Goal: Transaction & Acquisition: Purchase product/service

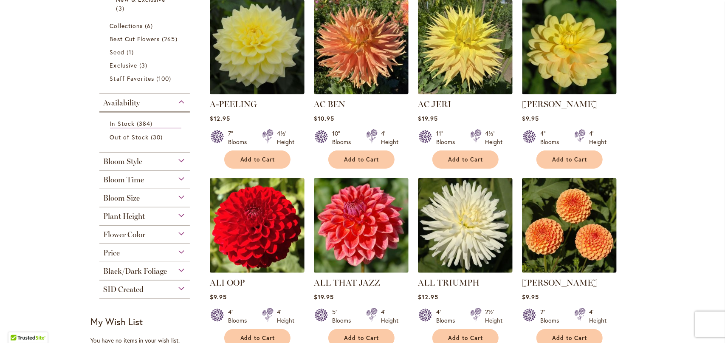
scroll to position [186, 0]
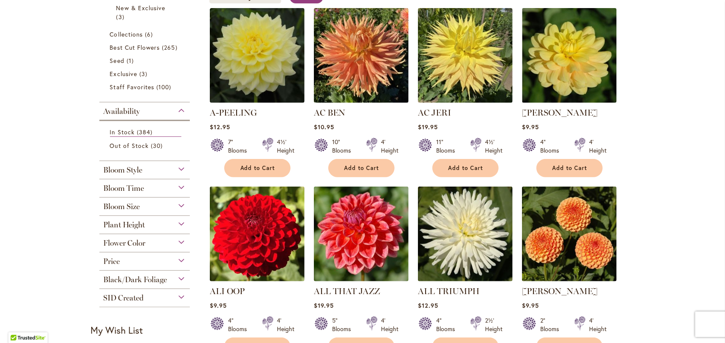
type input "**********"
click at [176, 203] on div "Bloom Size" at bounding box center [144, 204] width 91 height 14
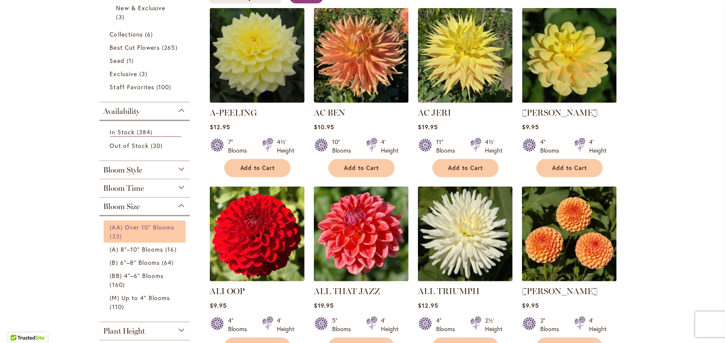
click at [129, 226] on span "(AA) Over 10" Blooms" at bounding box center [142, 227] width 65 height 8
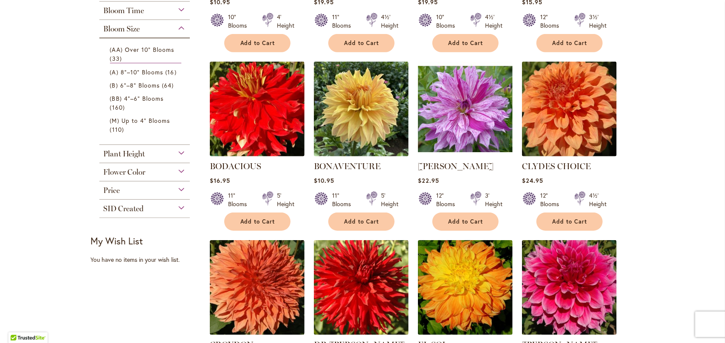
scroll to position [297, 0]
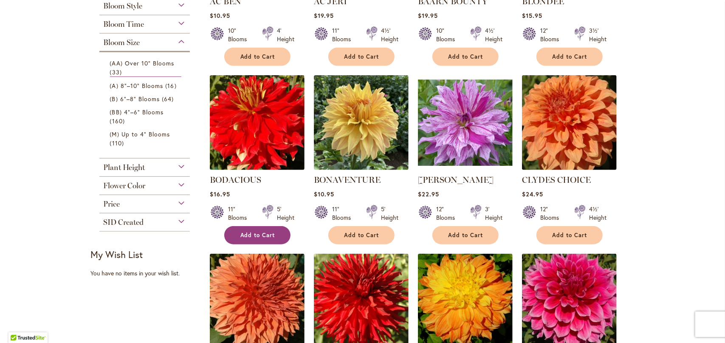
type input "**********"
click at [243, 232] on span "Add to Cart" at bounding box center [257, 234] width 35 height 7
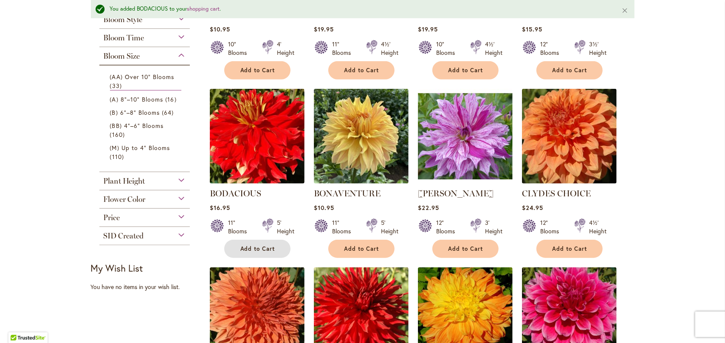
scroll to position [319, 0]
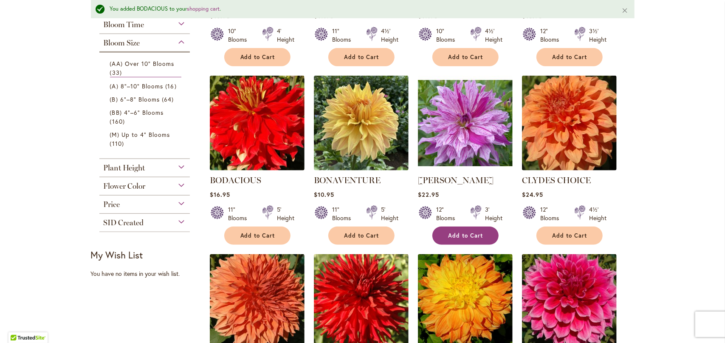
click at [457, 232] on span "Add to Cart" at bounding box center [465, 235] width 35 height 7
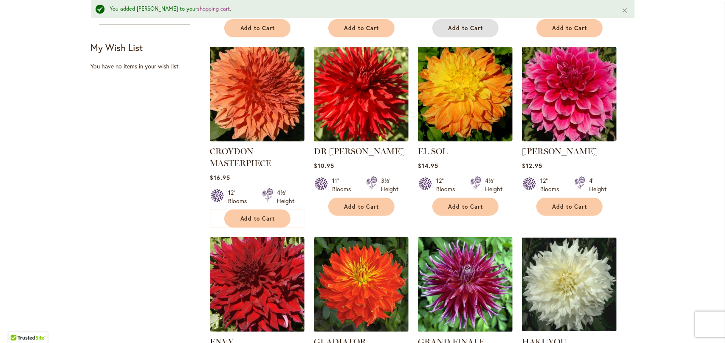
scroll to position [532, 0]
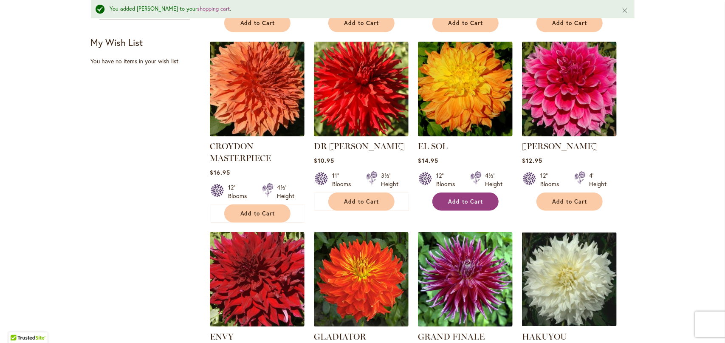
click at [461, 200] on span "Add to Cart" at bounding box center [465, 201] width 35 height 7
click at [461, 203] on span "Add to Cart" at bounding box center [465, 201] width 35 height 7
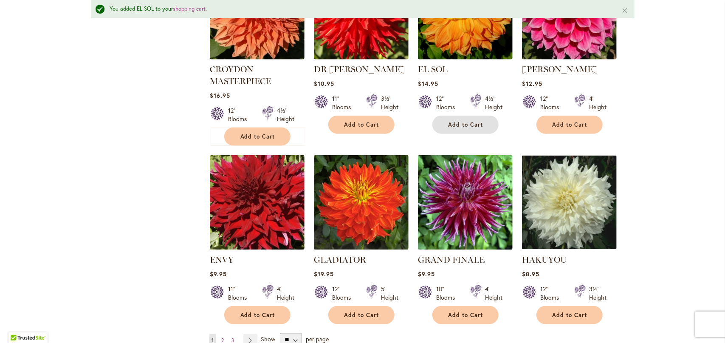
scroll to position [617, 0]
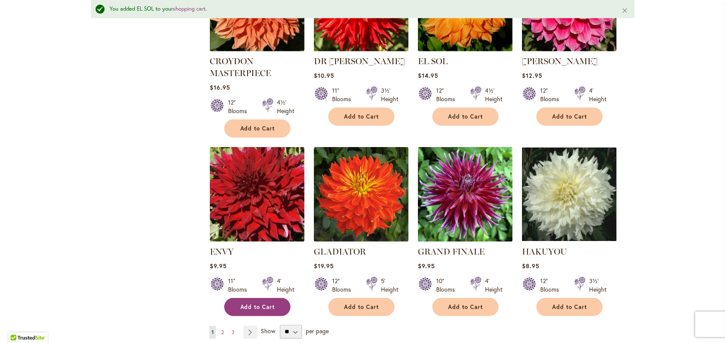
click at [256, 304] on span "Add to Cart" at bounding box center [257, 306] width 35 height 7
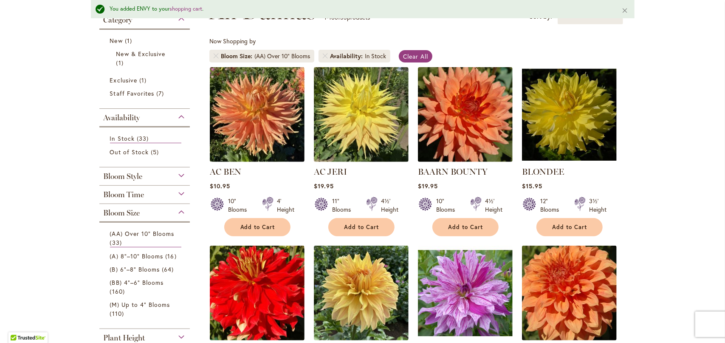
scroll to position [22, 0]
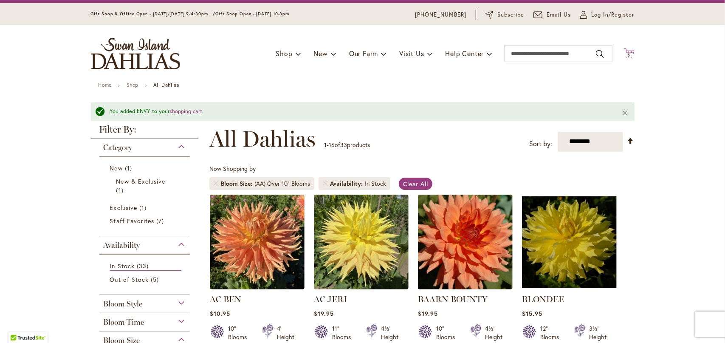
click at [628, 54] on span "5" at bounding box center [629, 55] width 3 height 6
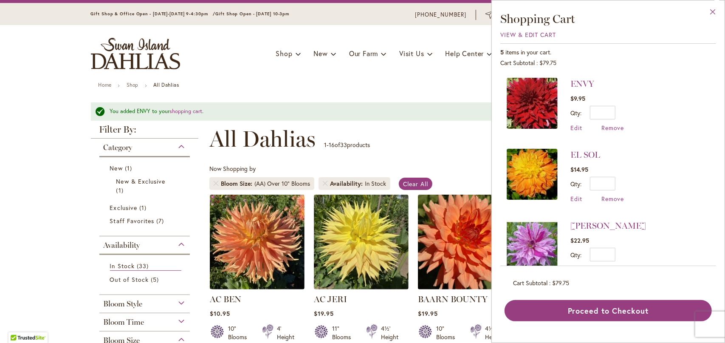
click at [714, 12] on button "Close" at bounding box center [712, 13] width 23 height 27
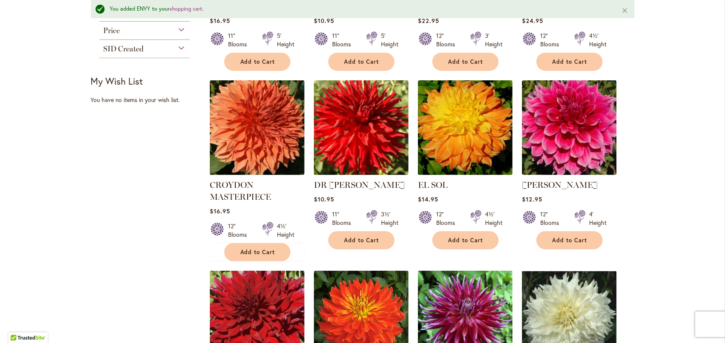
scroll to position [489, 0]
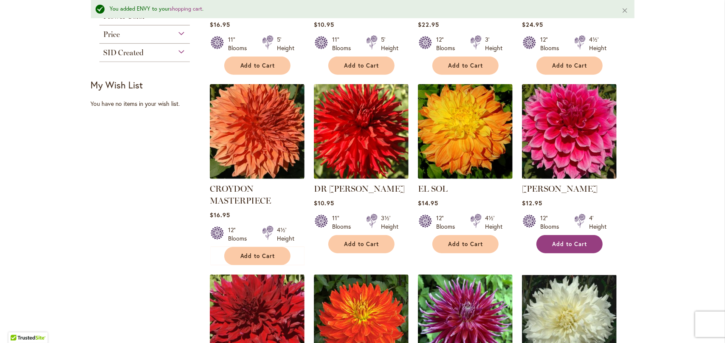
click at [559, 241] on span "Add to Cart" at bounding box center [569, 243] width 35 height 7
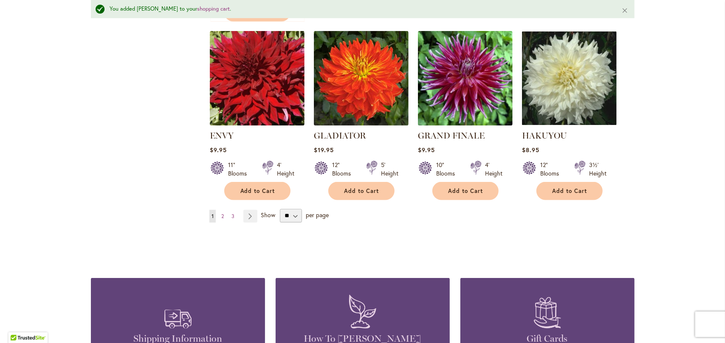
scroll to position [744, 0]
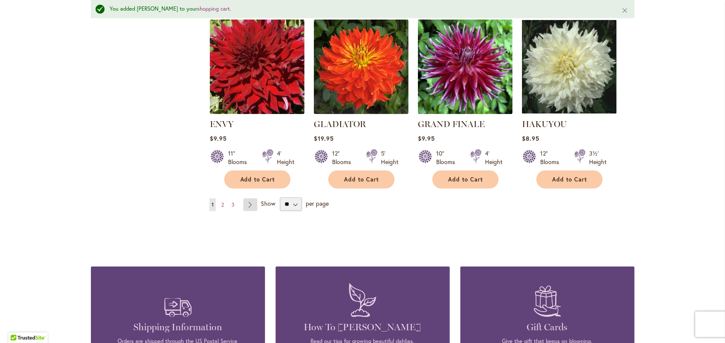
click at [246, 202] on link "Page Next" at bounding box center [250, 204] width 14 height 13
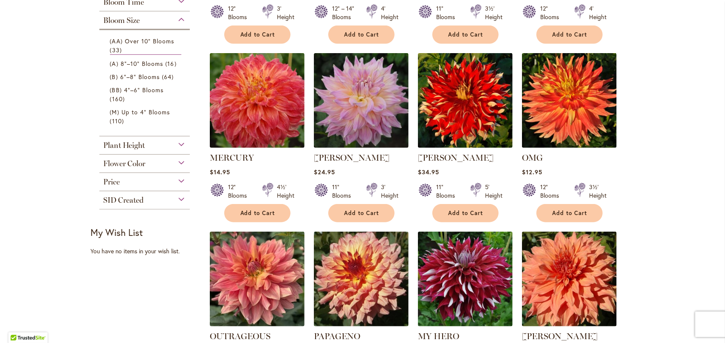
scroll to position [297, 0]
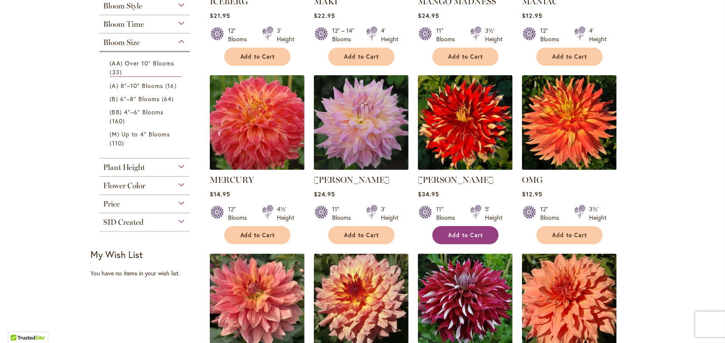
type input "**********"
click at [453, 233] on span "Add to Cart" at bounding box center [465, 234] width 35 height 7
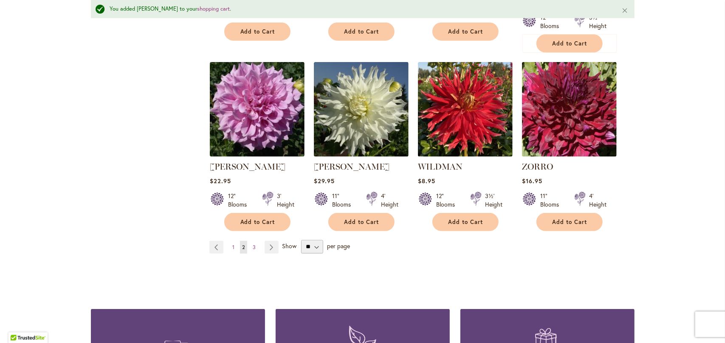
scroll to position [786, 0]
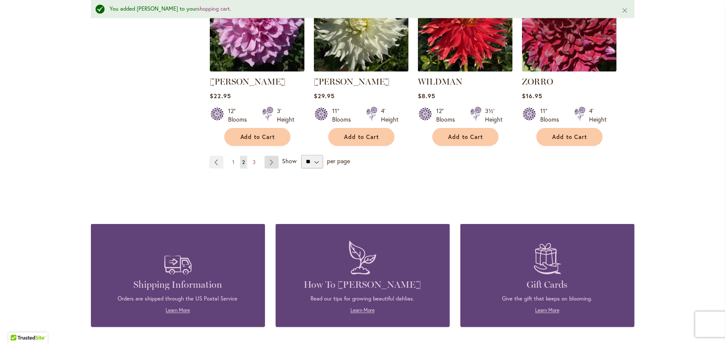
click at [269, 156] on link "Page Next" at bounding box center [272, 162] width 14 height 13
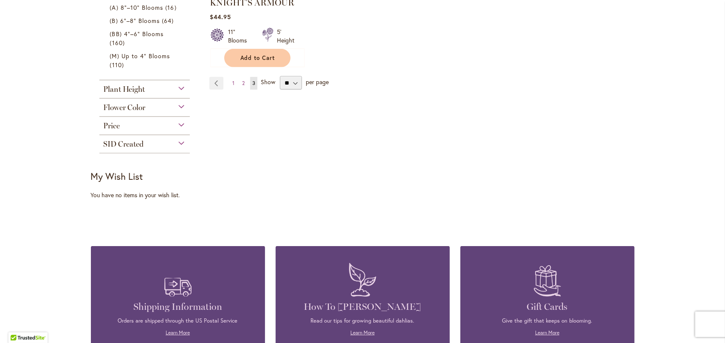
scroll to position [297, 0]
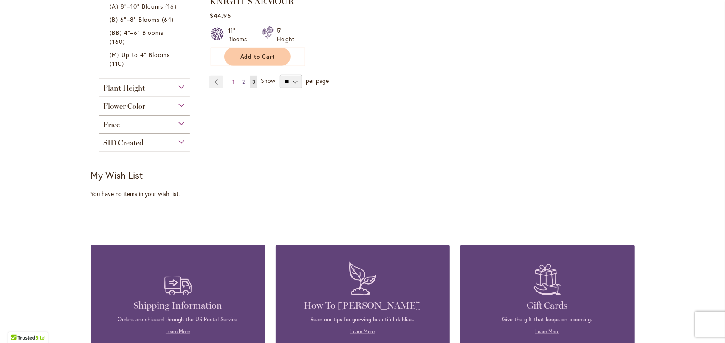
type input "**********"
click at [242, 83] on span "2" at bounding box center [243, 82] width 3 height 6
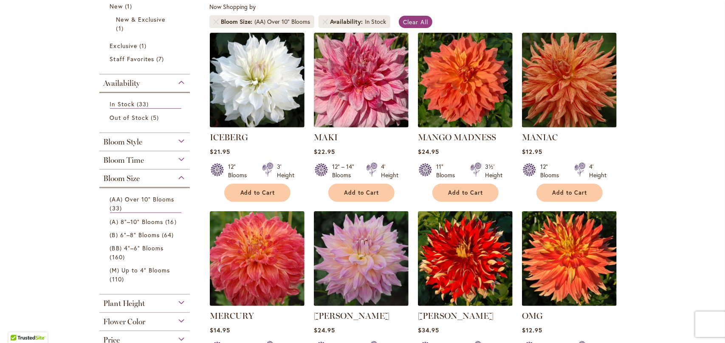
scroll to position [170, 0]
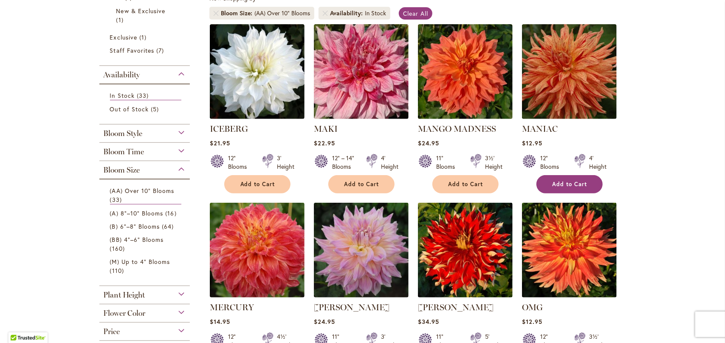
type input "**********"
click at [561, 180] on span "Add to Cart" at bounding box center [569, 183] width 35 height 7
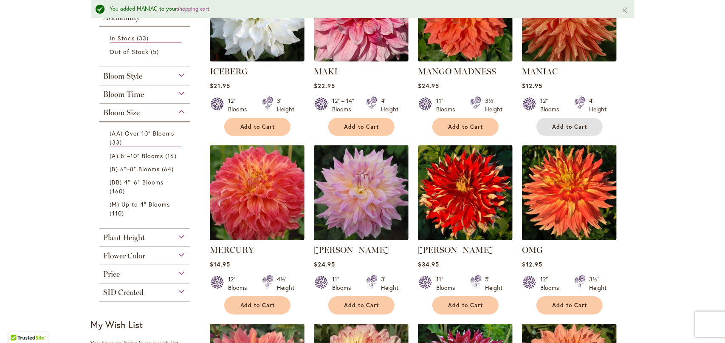
scroll to position [277, 0]
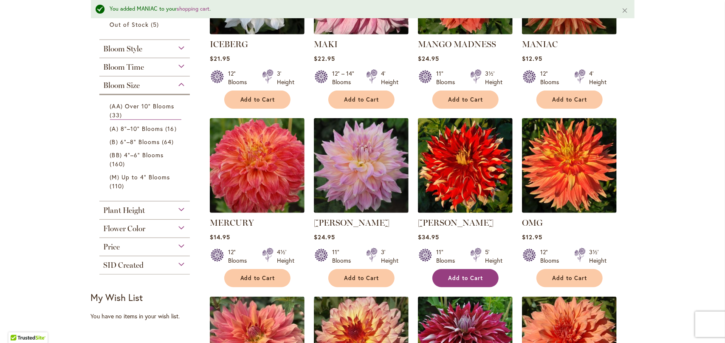
click at [465, 275] on span "Add to Cart" at bounding box center [465, 277] width 35 height 7
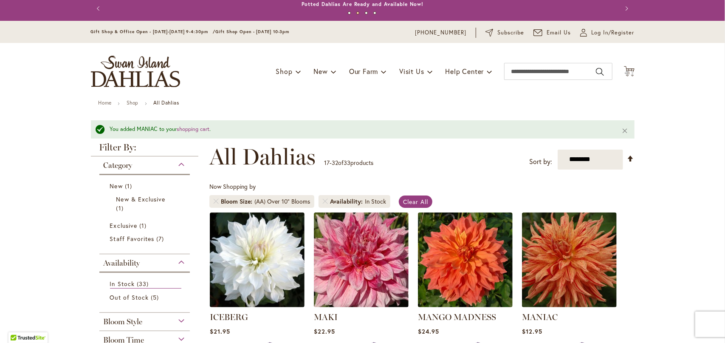
scroll to position [0, 0]
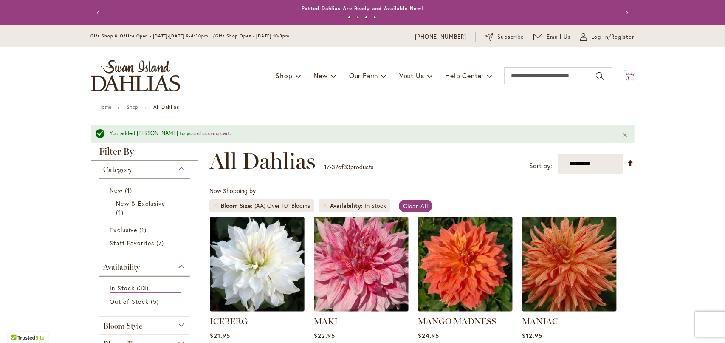
click at [626, 72] on icon at bounding box center [629, 75] width 11 height 10
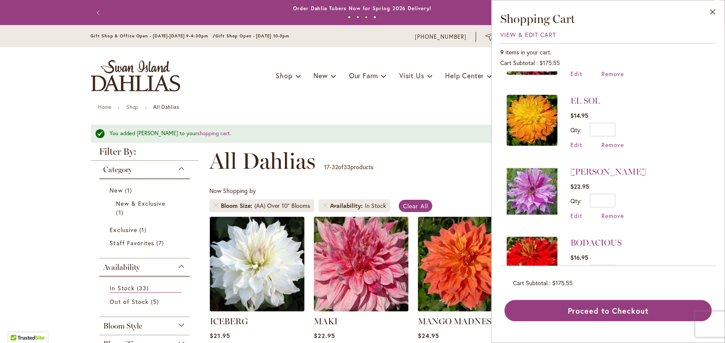
scroll to position [268, 0]
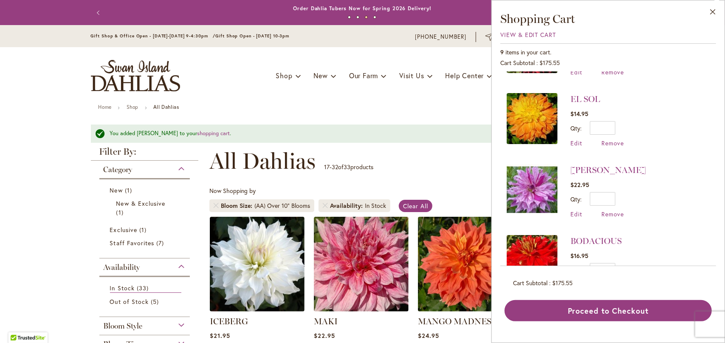
click at [469, 168] on div "**********" at bounding box center [421, 160] width 425 height 25
